Goal: Book appointment/travel/reservation

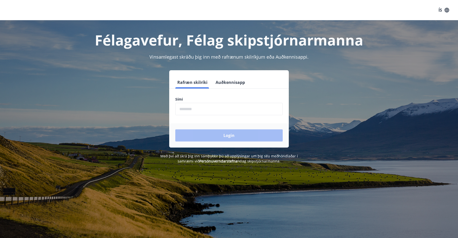
click at [188, 107] on input "phone" at bounding box center [228, 109] width 107 height 12
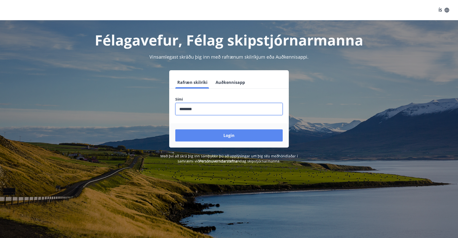
type input "********"
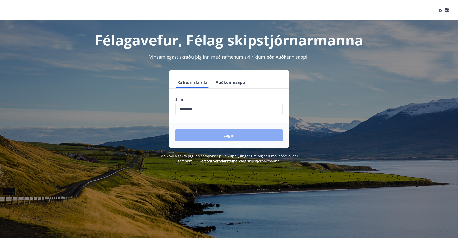
click at [226, 132] on button "Login" at bounding box center [228, 136] width 107 height 12
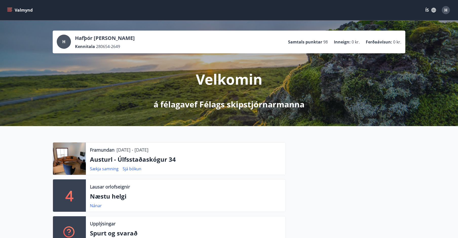
click at [9, 9] on icon "menu" at bounding box center [9, 9] width 5 height 1
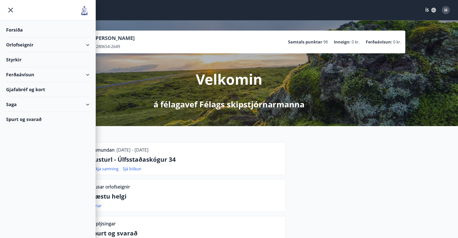
click at [15, 45] on div "Orlofseignir" at bounding box center [47, 44] width 83 height 15
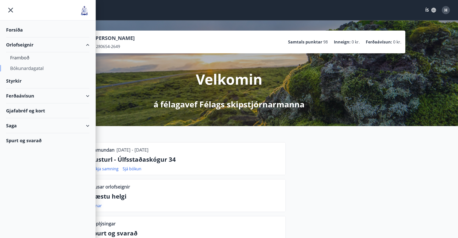
click at [16, 67] on div "Bókunardagatal" at bounding box center [47, 68] width 75 height 11
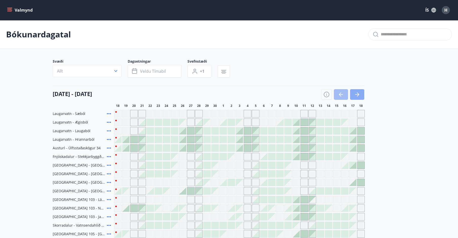
click at [357, 94] on icon "button" at bounding box center [357, 95] width 6 height 6
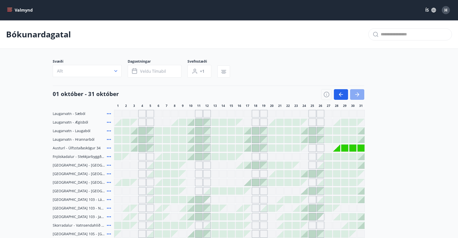
click at [357, 94] on icon "button" at bounding box center [357, 95] width 6 height 6
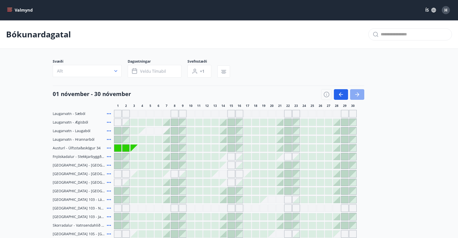
click at [357, 94] on icon "button" at bounding box center [357, 95] width 6 height 6
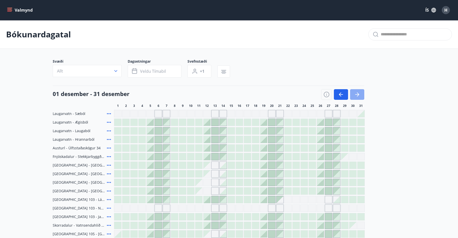
click at [357, 94] on icon "button" at bounding box center [357, 95] width 6 height 6
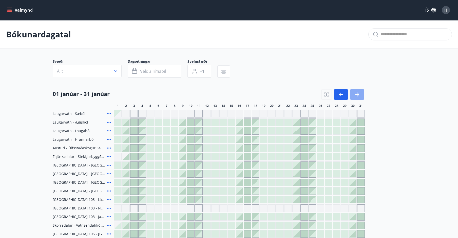
click at [356, 93] on icon "button" at bounding box center [357, 95] width 6 height 6
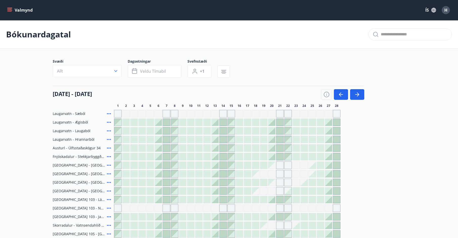
click at [214, 163] on div at bounding box center [214, 165] width 7 height 7
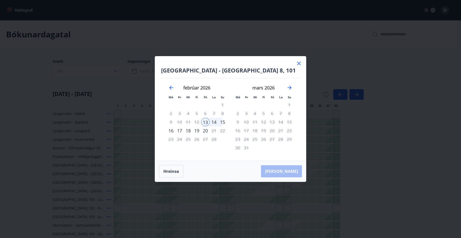
click at [206, 121] on div "13" at bounding box center [205, 122] width 9 height 9
click at [215, 122] on div "14" at bounding box center [214, 122] width 9 height 9
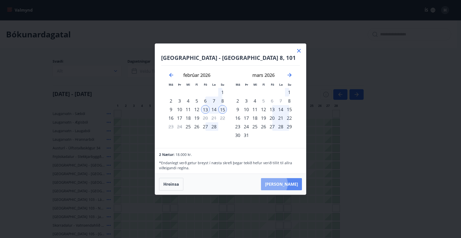
click at [289, 184] on button "Taka Frá" at bounding box center [281, 184] width 41 height 12
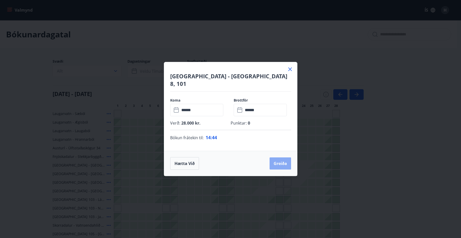
click at [278, 159] on button "Greiða" at bounding box center [281, 164] width 22 height 12
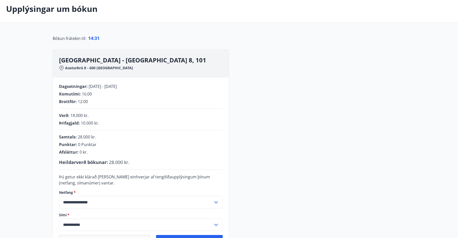
scroll to position [51, 0]
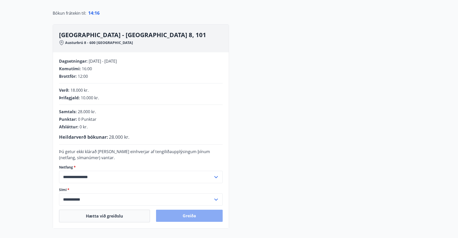
click at [180, 216] on button "Greiða" at bounding box center [189, 216] width 67 height 12
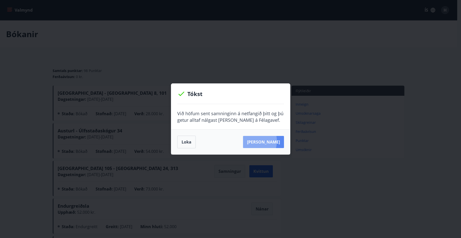
click at [259, 141] on button "Sjá samning" at bounding box center [263, 142] width 41 height 12
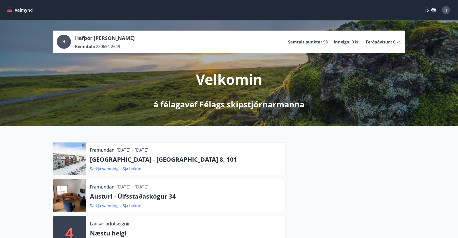
click at [9, 9] on icon "menu" at bounding box center [9, 9] width 5 height 1
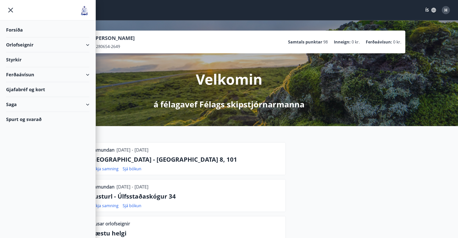
click at [16, 43] on div "Orlofseignir" at bounding box center [47, 44] width 83 height 15
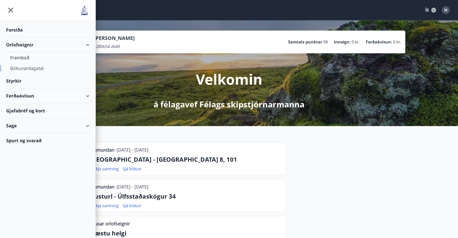
click at [26, 68] on div "Bókunardagatal" at bounding box center [47, 68] width 75 height 11
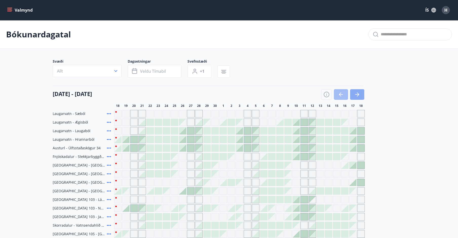
click at [359, 93] on icon "button" at bounding box center [357, 95] width 6 height 6
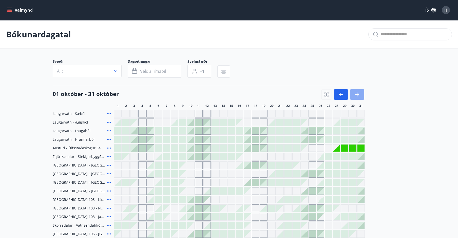
click at [359, 93] on icon "button" at bounding box center [357, 95] width 6 height 6
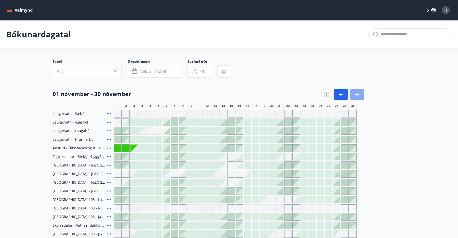
click at [359, 93] on icon "button" at bounding box center [357, 95] width 6 height 6
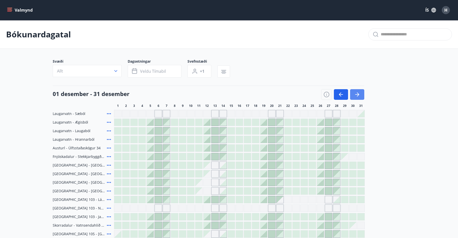
click at [359, 93] on icon "button" at bounding box center [357, 95] width 6 height 6
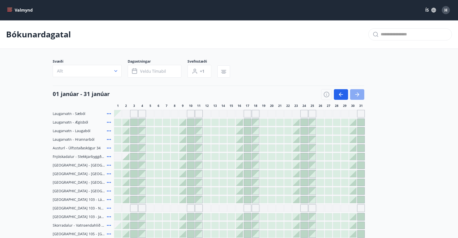
click at [359, 93] on icon "button" at bounding box center [357, 95] width 6 height 6
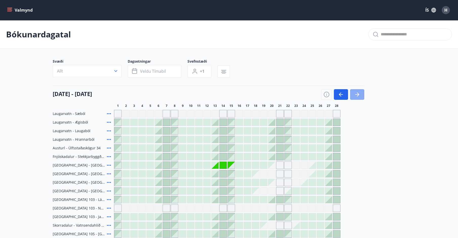
click at [359, 93] on icon "button" at bounding box center [357, 95] width 6 height 6
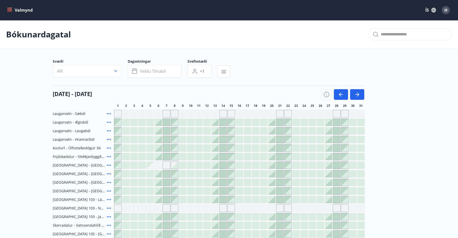
click at [328, 190] on div at bounding box center [328, 191] width 7 height 7
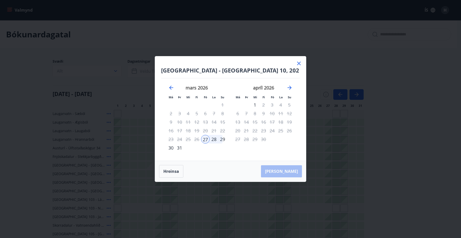
click at [223, 138] on div "29" at bounding box center [222, 139] width 9 height 9
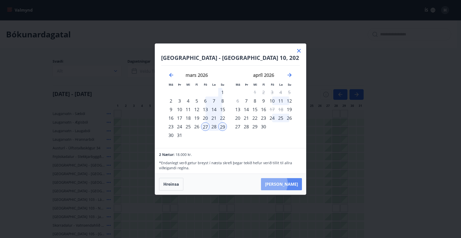
click at [287, 184] on button "Taka Frá" at bounding box center [281, 184] width 41 height 12
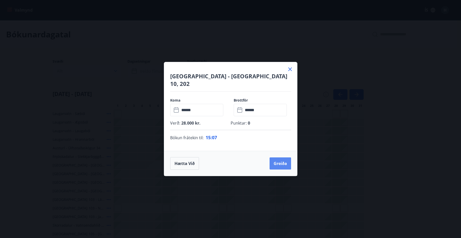
click at [276, 158] on button "Greiða" at bounding box center [281, 164] width 22 height 12
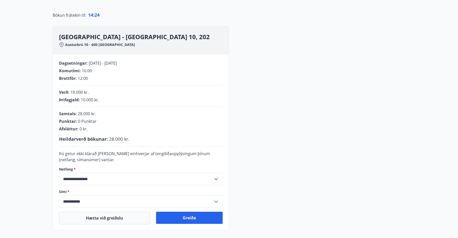
scroll to position [51, 0]
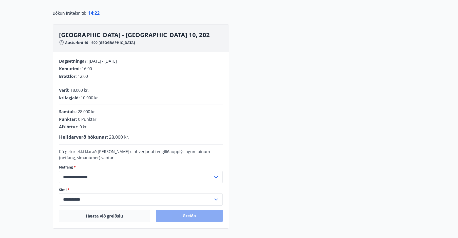
click at [189, 217] on button "Greiða" at bounding box center [189, 216] width 67 height 12
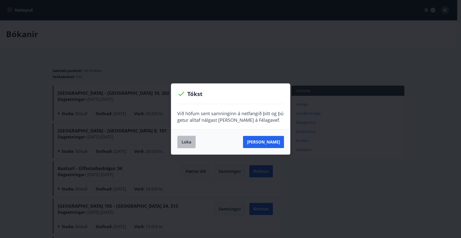
click at [180, 141] on button "Loka" at bounding box center [186, 142] width 18 height 13
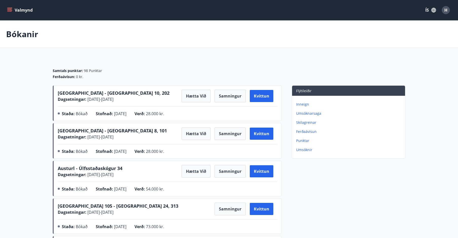
click at [10, 8] on icon "menu" at bounding box center [9, 10] width 5 height 5
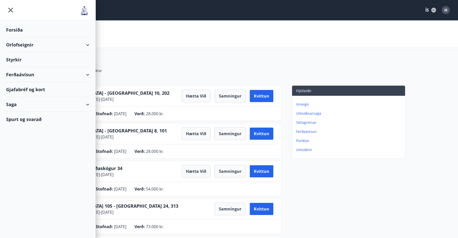
click at [22, 45] on div "Orlofseignir" at bounding box center [47, 44] width 83 height 15
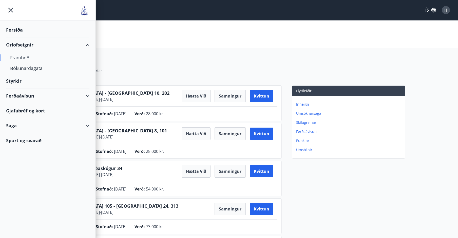
click at [22, 57] on div "Framboð" at bounding box center [47, 57] width 75 height 11
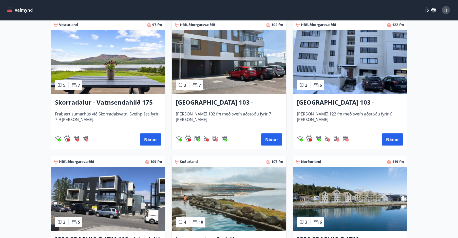
scroll to position [380, 0]
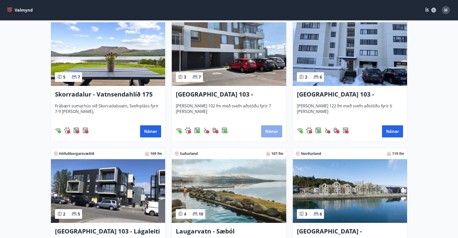
click at [270, 129] on button "Nánar" at bounding box center [271, 132] width 21 height 12
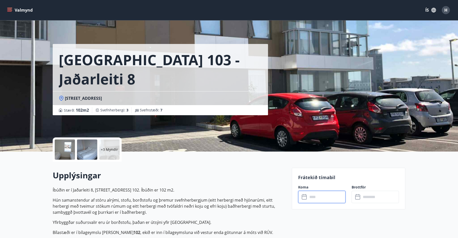
click at [318, 196] on input "text" at bounding box center [327, 197] width 38 height 12
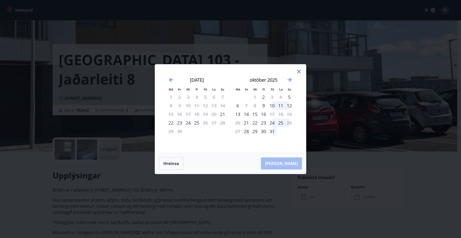
click at [298, 72] on icon at bounding box center [299, 72] width 6 height 6
